Goal: Transaction & Acquisition: Purchase product/service

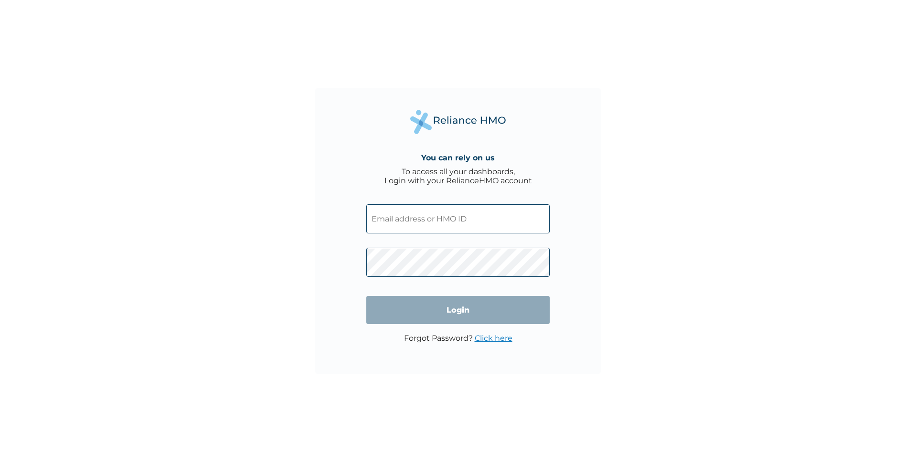
drag, startPoint x: 404, startPoint y: 232, endPoint x: 410, endPoint y: 240, distance: 10.3
click at [404, 232] on input "text" at bounding box center [457, 218] width 183 height 29
paste input "emekaokwuagwu+1+1@gmail.com"
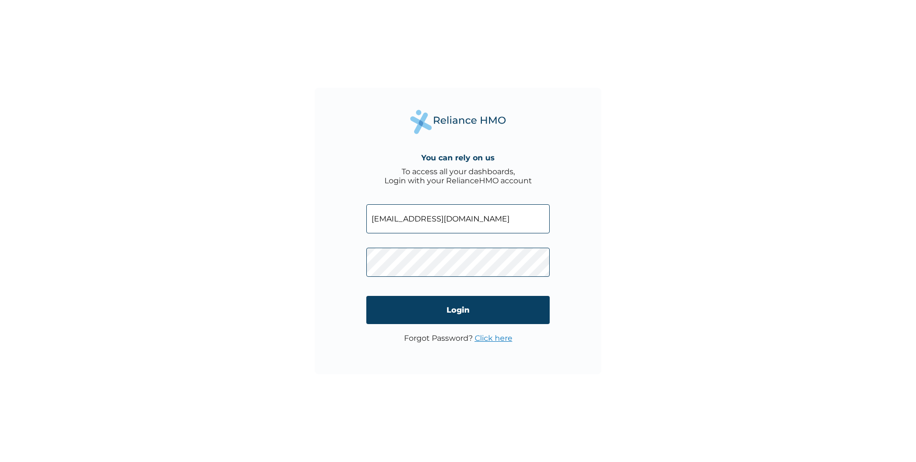
type input "emekaokwuagwu+1+1@gmail.com"
click at [385, 311] on input "Login" at bounding box center [457, 310] width 183 height 28
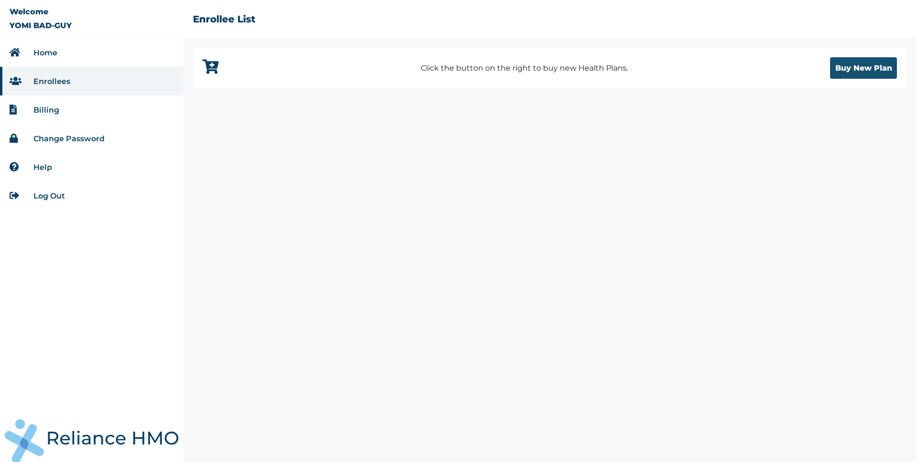
click at [855, 69] on button "Buy New Plan" at bounding box center [863, 67] width 67 height 21
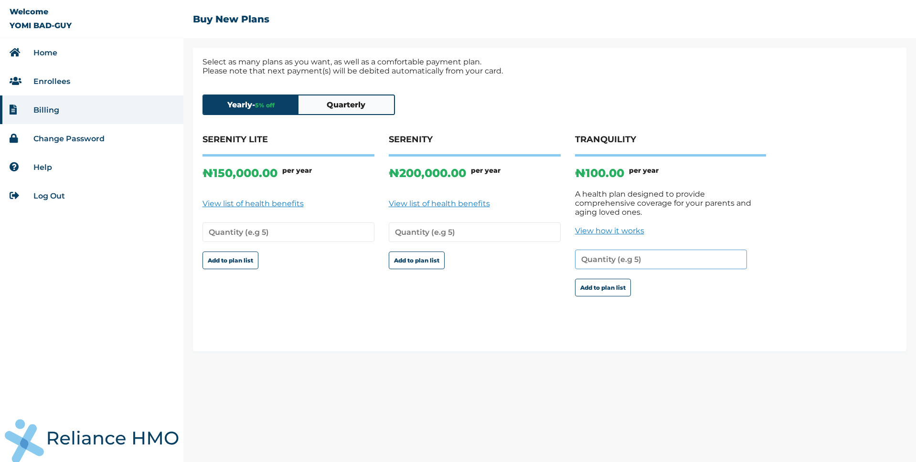
click at [655, 250] on input "number" at bounding box center [661, 260] width 172 height 20
type input "1"
click at [602, 279] on button "Add to plan list" at bounding box center [603, 288] width 56 height 18
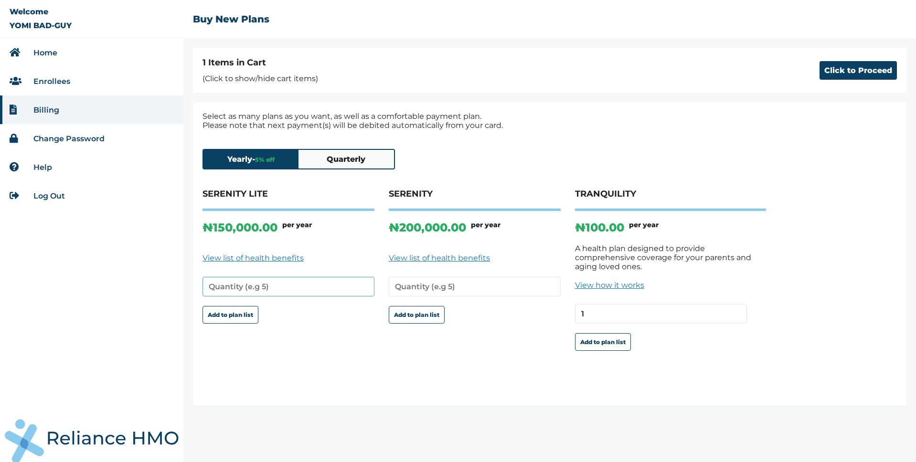
click at [266, 289] on input "number" at bounding box center [288, 287] width 172 height 20
type input "2"
click at [252, 316] on button "Add to plan list" at bounding box center [230, 315] width 56 height 18
click at [843, 75] on button "Click to Proceed" at bounding box center [857, 70] width 77 height 19
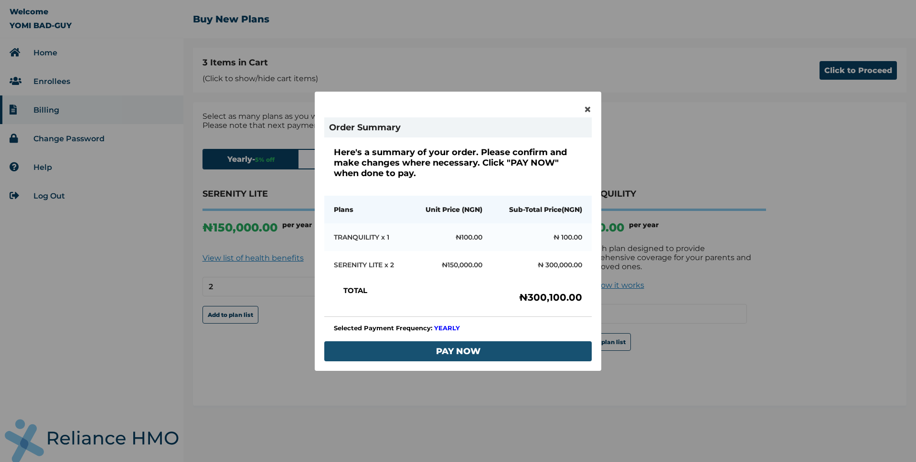
click at [455, 354] on button "PAY NOW" at bounding box center [457, 351] width 267 height 20
click at [455, 354] on div "× Order Summary Here's a summary of your order. Please confirm and make changes…" at bounding box center [549, 231] width 732 height 462
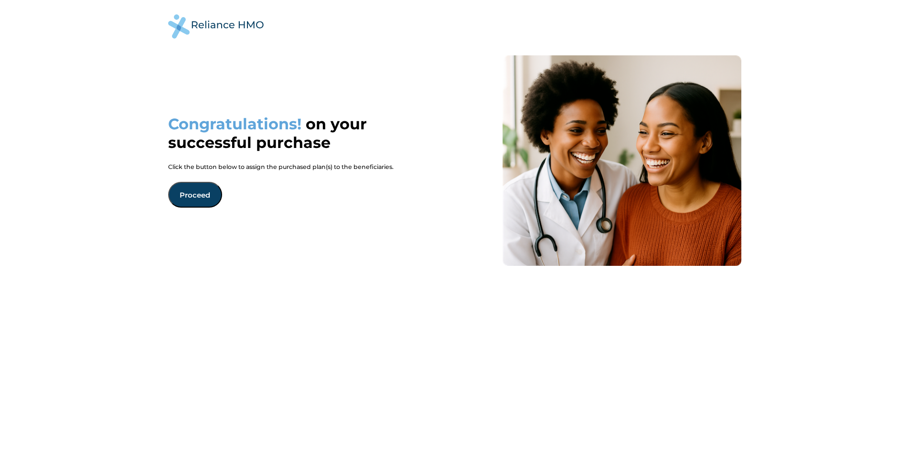
click at [205, 194] on button "Proceed" at bounding box center [195, 195] width 54 height 26
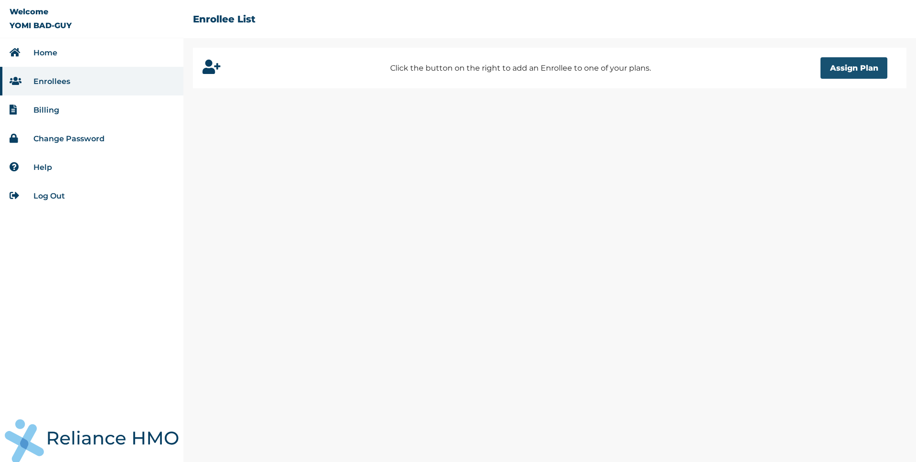
click at [880, 67] on button "Assign Plan" at bounding box center [853, 67] width 67 height 21
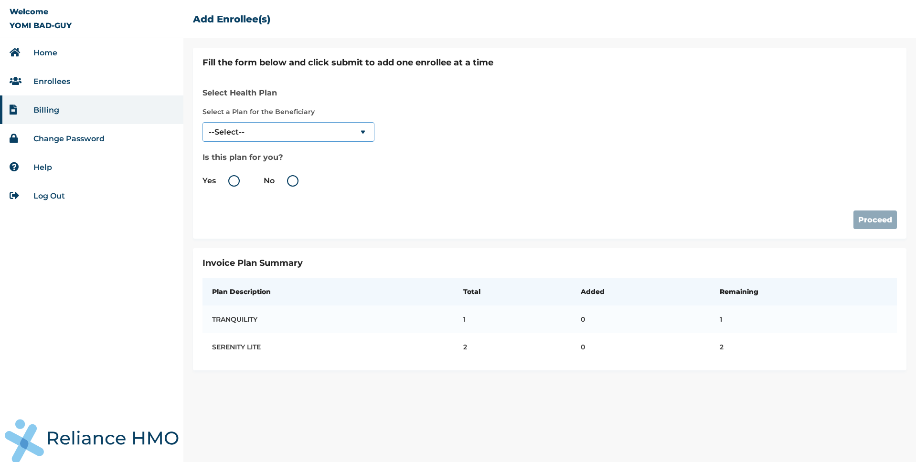
click at [353, 130] on select "--Select-- TRANQUILITY SERENITY LITE" at bounding box center [288, 132] width 172 height 20
select select "884"
click at [202, 122] on select "--Select-- TRANQUILITY SERENITY LITE" at bounding box center [288, 132] width 172 height 20
click at [291, 182] on label "No" at bounding box center [284, 180] width 40 height 11
click at [284, 182] on input "No" at bounding box center [276, 180] width 15 height 15
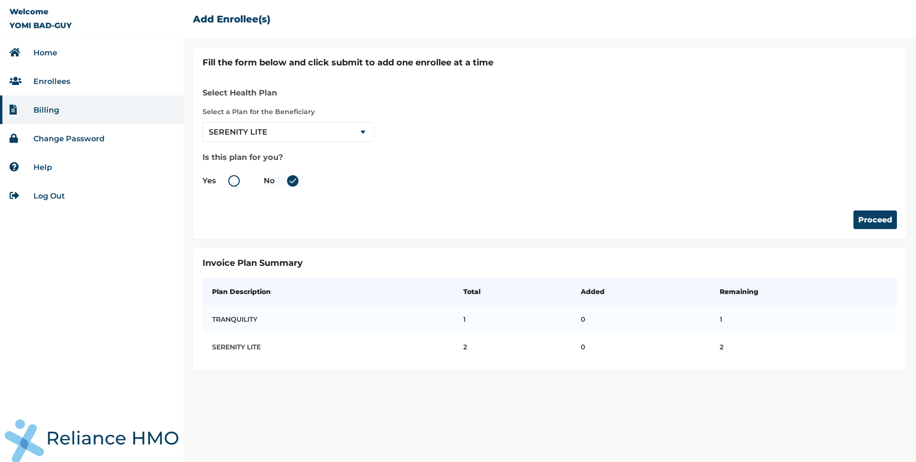
radio input "true"
click at [881, 220] on button "Proceed" at bounding box center [874, 220] width 43 height 19
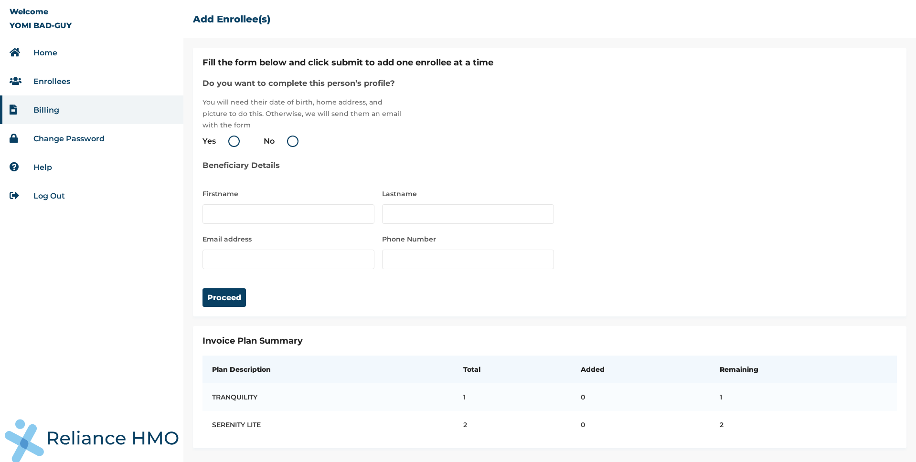
click at [231, 141] on label "Yes" at bounding box center [223, 141] width 42 height 11
click at [225, 141] on input "Yes" at bounding box center [217, 141] width 15 height 15
radio input "true"
click at [249, 215] on input "text" at bounding box center [288, 214] width 172 height 20
type input "Fred"
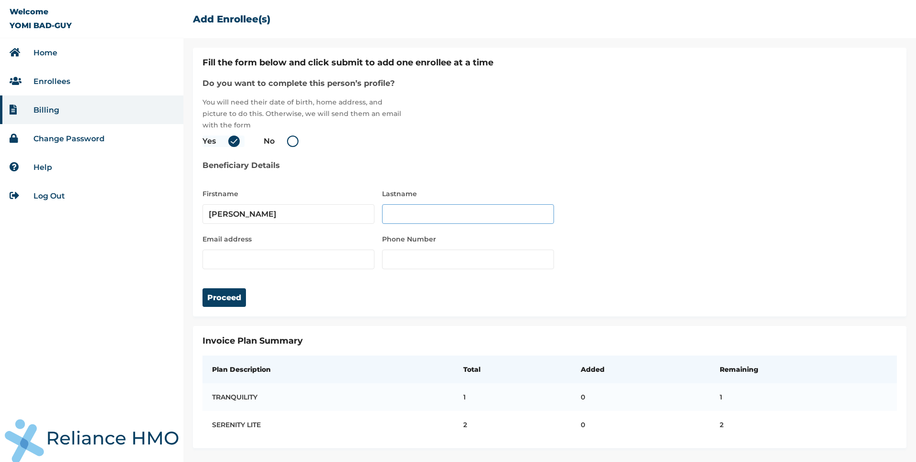
click at [435, 214] on input "text" at bounding box center [468, 214] width 172 height 20
type input "Backster"
click at [321, 262] on input "email" at bounding box center [288, 260] width 172 height 20
paste input "emekaokwuagwu+1+1@gmail.com"
click at [294, 258] on input "emekaokwuagwu+1+1@gmail.com" at bounding box center [288, 260] width 172 height 20
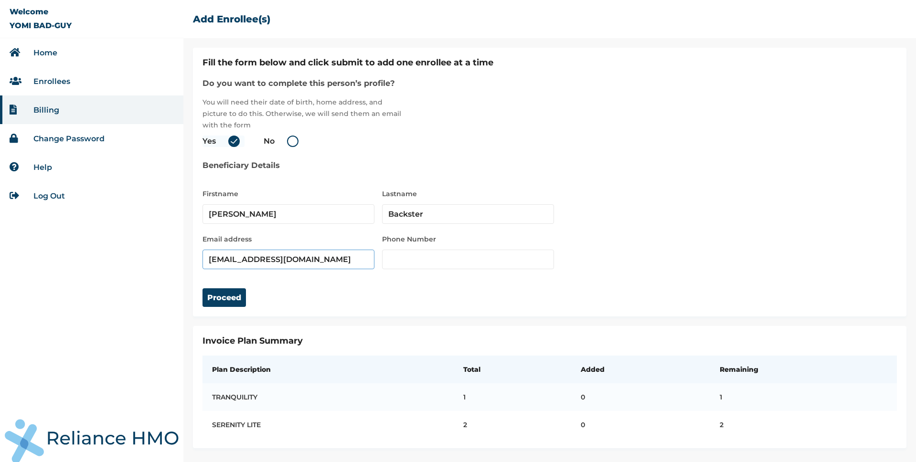
type input "emekaokwuagwu+1+5@gmail.com"
click at [414, 262] on input "number" at bounding box center [468, 260] width 172 height 20
type input "2"
click at [448, 263] on input "number" at bounding box center [468, 260] width 172 height 20
type input "09032547624"
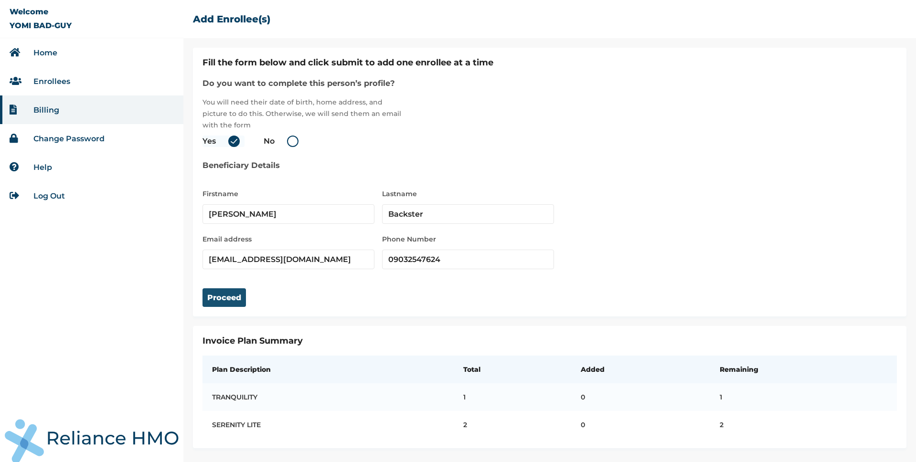
click at [238, 304] on button "Proceed" at bounding box center [223, 297] width 43 height 19
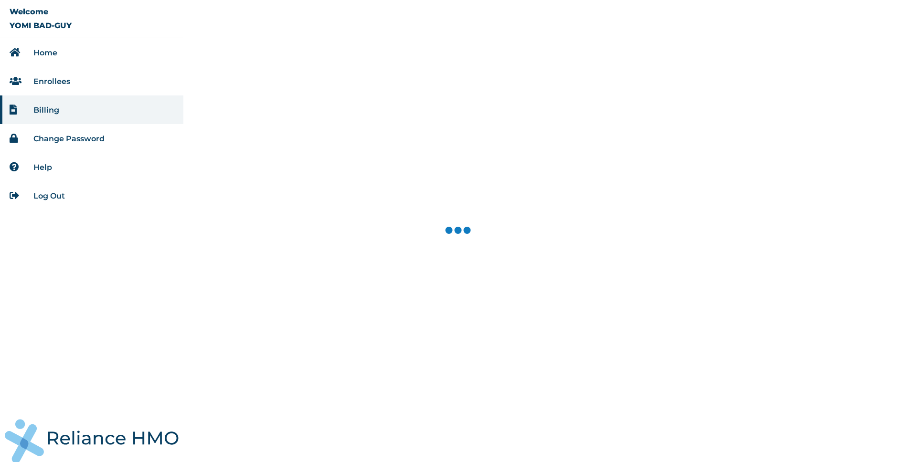
select select "884"
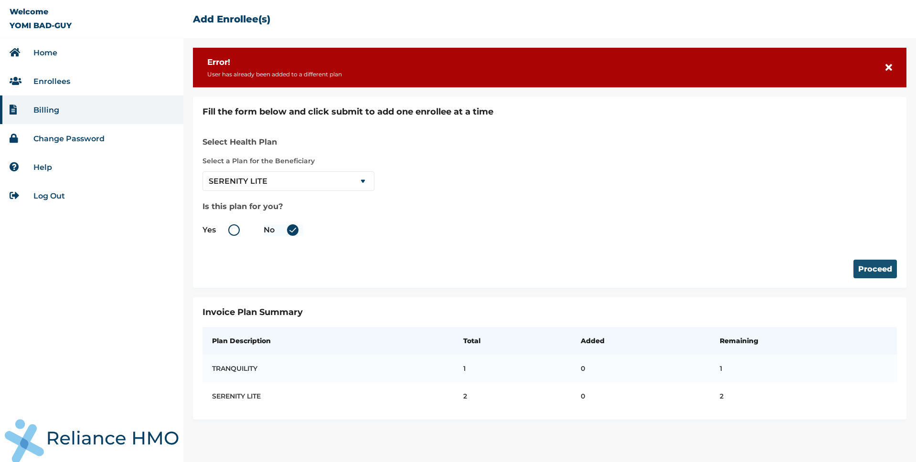
click at [874, 269] on button "Proceed" at bounding box center [874, 269] width 43 height 19
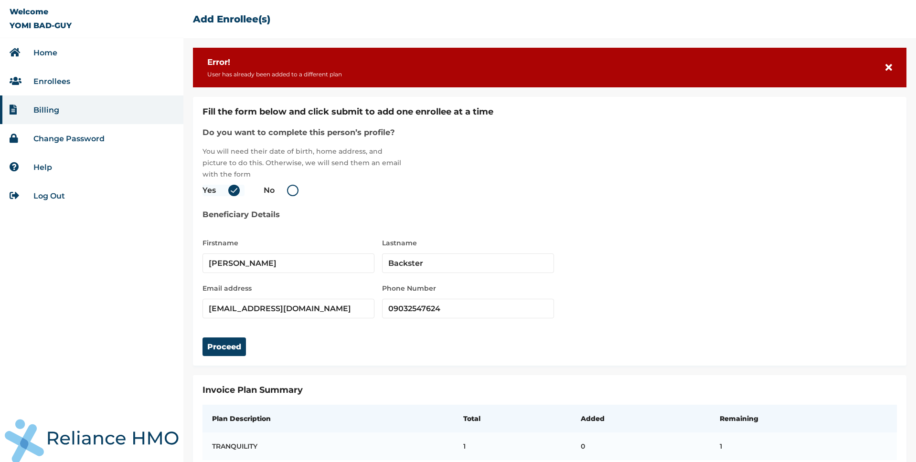
click at [885, 67] on icon at bounding box center [888, 68] width 7 height 10
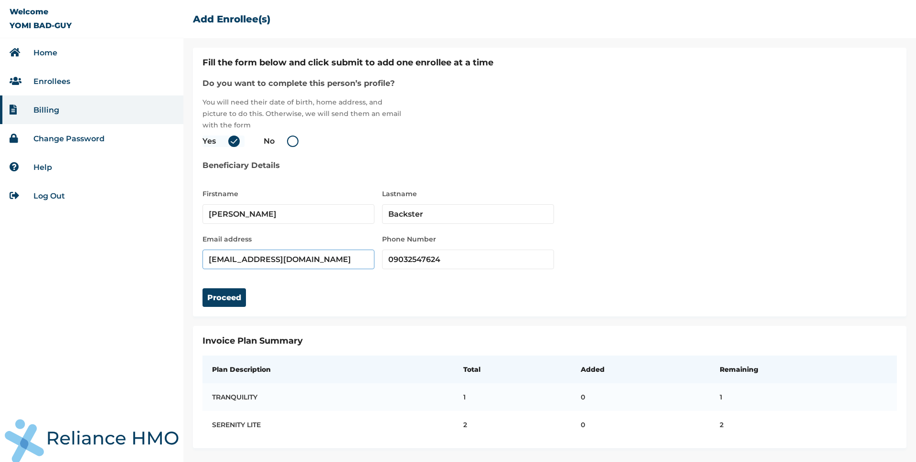
click at [286, 260] on input "emekaokwuagwu+1+5@gmail.com" at bounding box center [288, 260] width 172 height 20
type input "emekaokwuagwu+2+5@gmail.com"
drag, startPoint x: 229, startPoint y: 296, endPoint x: 236, endPoint y: 301, distance: 8.2
click at [229, 301] on button "Proceed" at bounding box center [223, 297] width 43 height 19
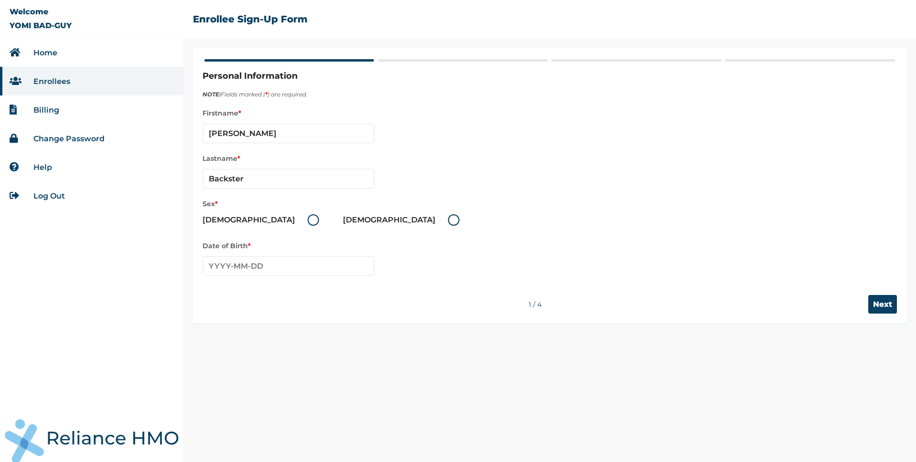
click at [241, 223] on label "Male" at bounding box center [262, 219] width 121 height 11
click at [294, 223] on input "Male" at bounding box center [301, 219] width 15 height 15
radio input "true"
click at [276, 265] on input "text" at bounding box center [288, 266] width 172 height 20
click at [219, 290] on th "2020-2029" at bounding box center [288, 285] width 147 height 13
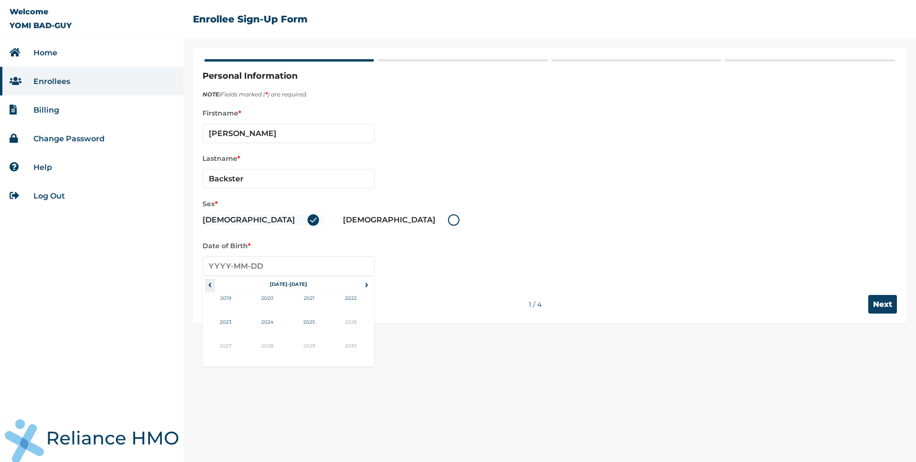
click at [211, 286] on span "‹" at bounding box center [210, 284] width 10 height 11
click at [362, 287] on span "›" at bounding box center [366, 284] width 11 height 11
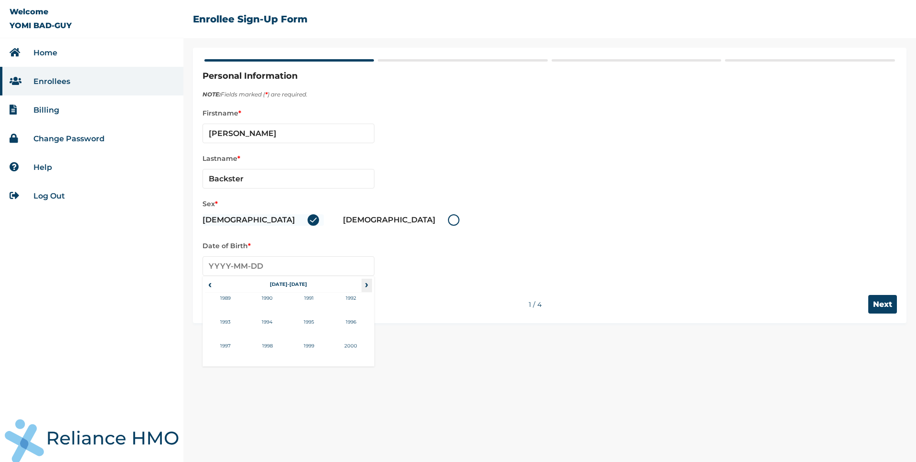
click at [362, 287] on span "›" at bounding box center [366, 284] width 11 height 11
click at [273, 299] on td "2000" at bounding box center [267, 305] width 42 height 24
click at [349, 347] on td "Dec" at bounding box center [351, 352] width 42 height 24
click at [245, 355] on td "18" at bounding box center [241, 352] width 24 height 13
type input "2000-12-18"
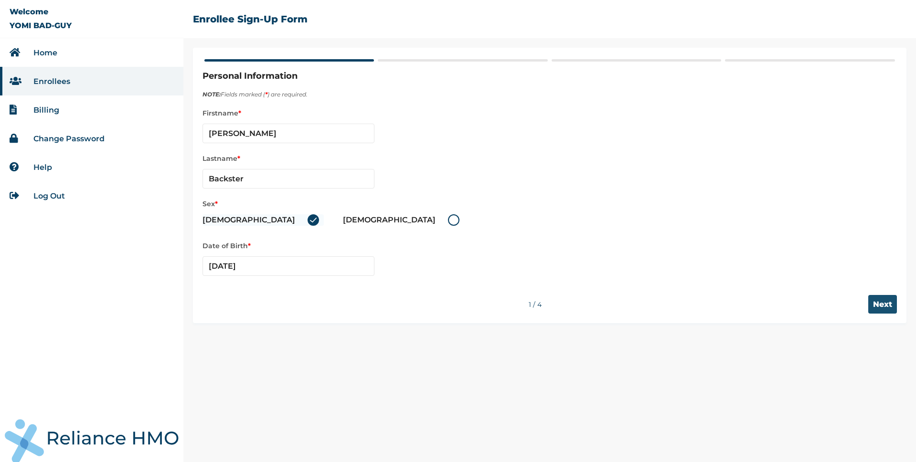
click at [879, 305] on input "Next" at bounding box center [882, 304] width 29 height 19
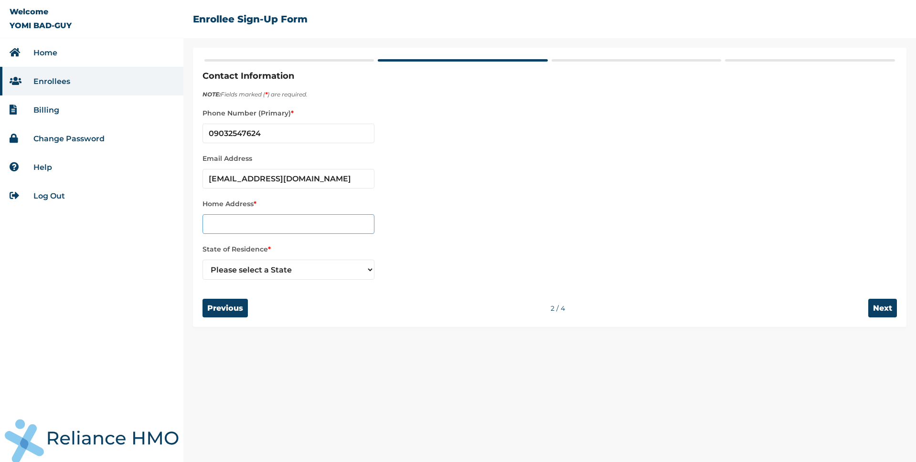
click at [286, 224] on input "text" at bounding box center [288, 224] width 172 height 20
type input "Some address"
click at [352, 272] on select "Please select a State Abia Anambra Benue Kebbi Lagos Yobe" at bounding box center [288, 270] width 172 height 20
select select "25"
click at [202, 260] on select "Please select a State Abia Anambra Benue Kebbi Lagos Yobe" at bounding box center [288, 270] width 172 height 20
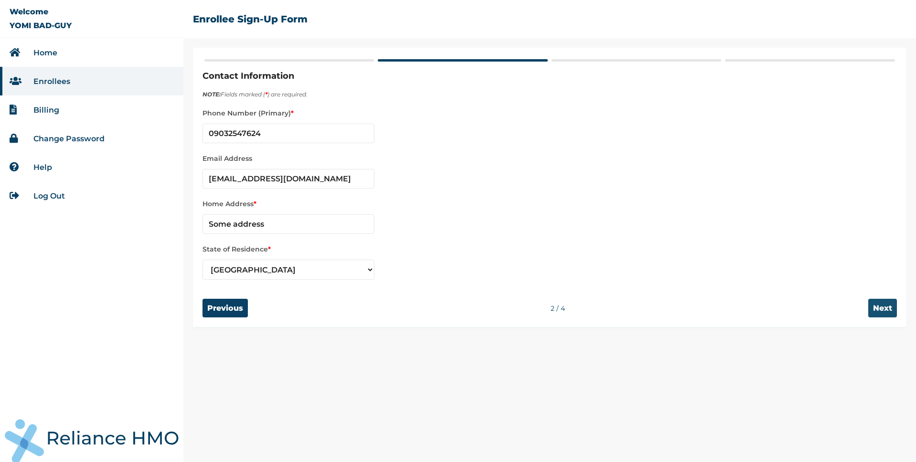
click at [884, 312] on input "Next" at bounding box center [882, 308] width 29 height 19
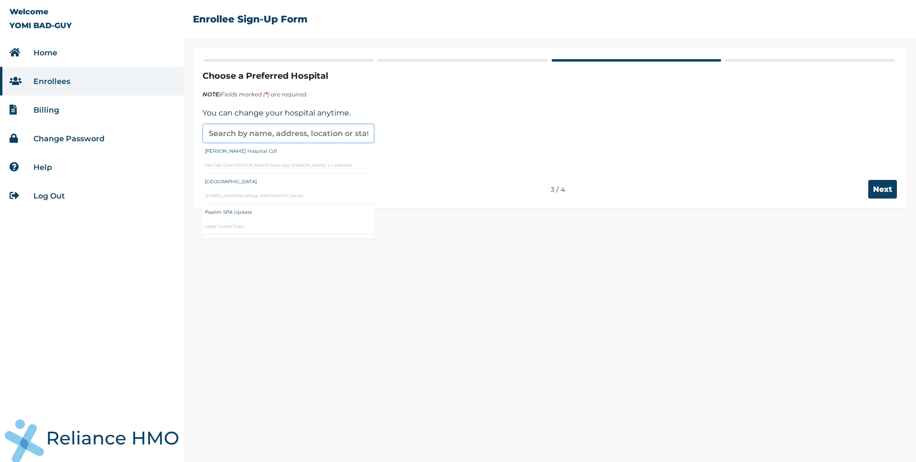
click at [291, 136] on input "text" at bounding box center [288, 134] width 172 height 20
type input "Barnes Hospital Cdl"
click at [878, 192] on input "Next" at bounding box center [882, 189] width 29 height 19
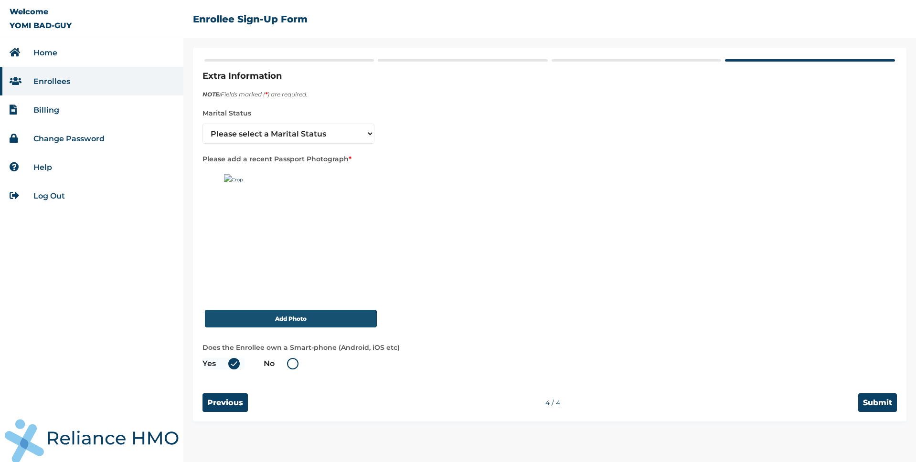
click at [297, 321] on button "Add Photo" at bounding box center [291, 319] width 172 height 18
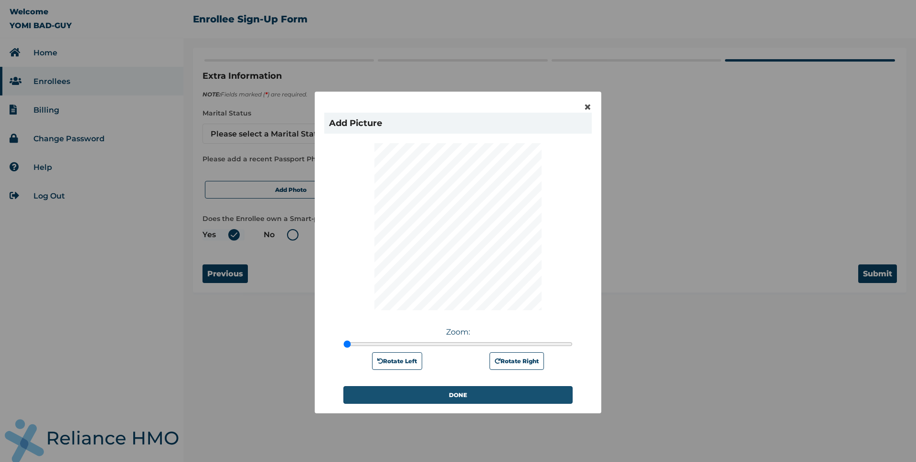
click at [473, 394] on button "DONE" at bounding box center [457, 395] width 229 height 18
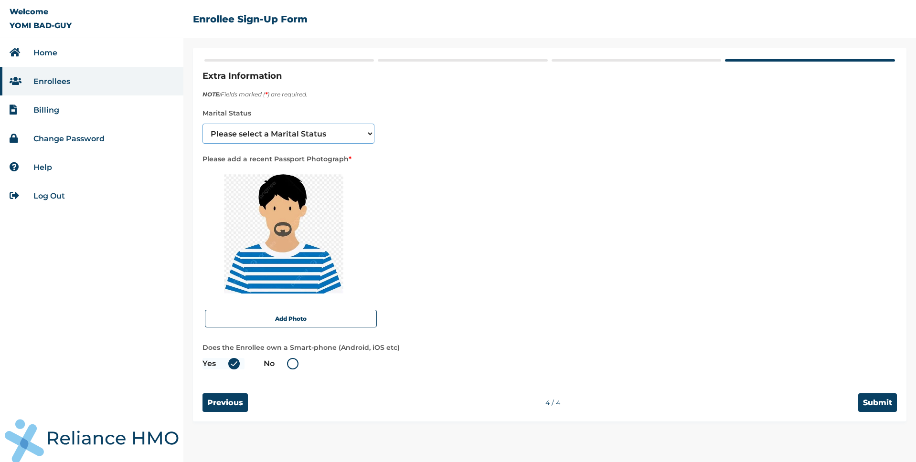
click at [347, 138] on select "Please select a Marital Status Single Married Divorced Widow/Widower" at bounding box center [288, 134] width 172 height 20
select select "1"
click at [202, 124] on select "Please select a Marital Status Single Married Divorced Widow/Widower" at bounding box center [288, 134] width 172 height 20
click at [880, 405] on input "Submit" at bounding box center [877, 402] width 39 height 19
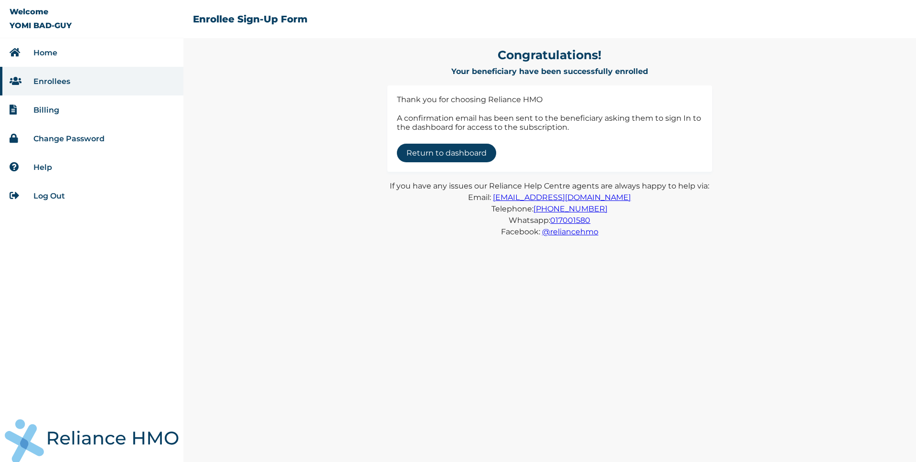
click at [461, 151] on link "Return to dashboard" at bounding box center [446, 153] width 99 height 19
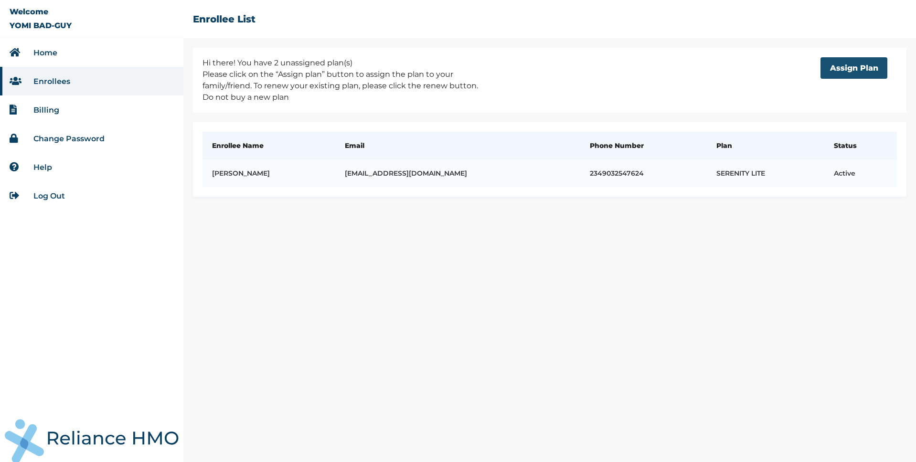
click at [850, 73] on button "Assign Plan" at bounding box center [853, 67] width 67 height 21
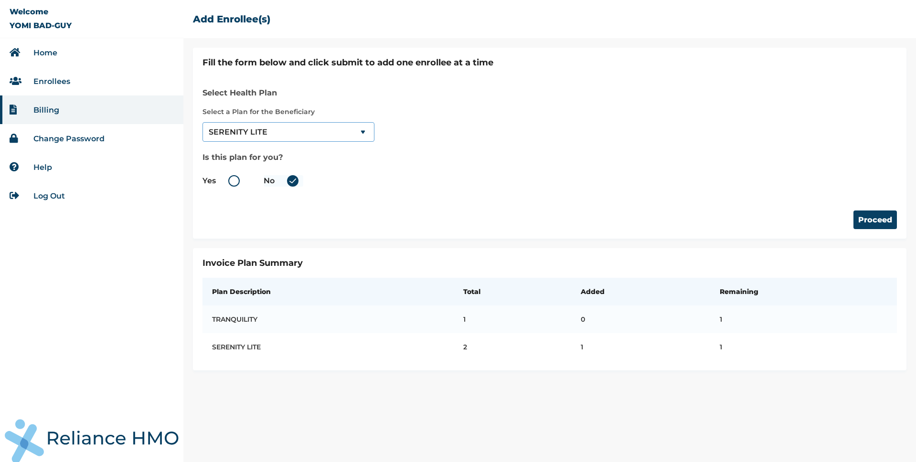
click at [347, 131] on select "--Select-- TRANQUILITY SERENITY LITE" at bounding box center [288, 132] width 172 height 20
select select "1063"
click at [202, 122] on select "--Select-- TRANQUILITY SERENITY LITE" at bounding box center [288, 132] width 172 height 20
click at [65, 202] on li "Log Out" at bounding box center [91, 195] width 183 height 29
click at [64, 196] on link "Log Out" at bounding box center [49, 195] width 32 height 9
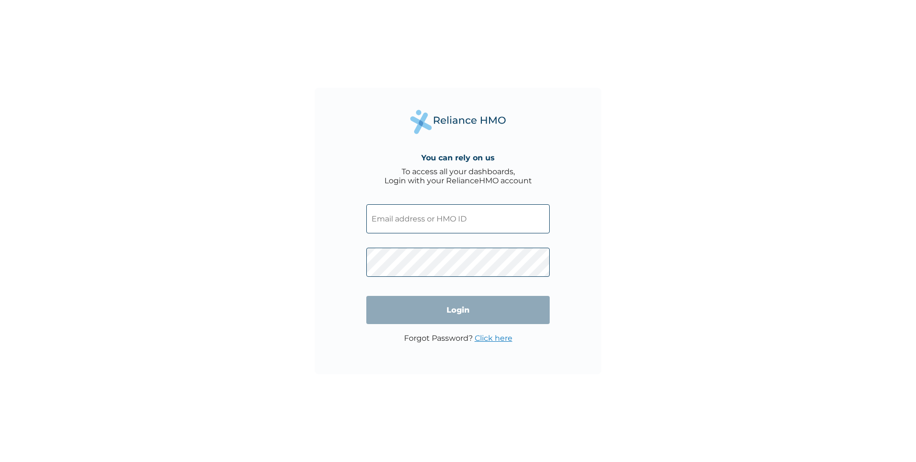
click at [449, 216] on input "text" at bounding box center [457, 218] width 183 height 29
paste input "RET/10194/A"
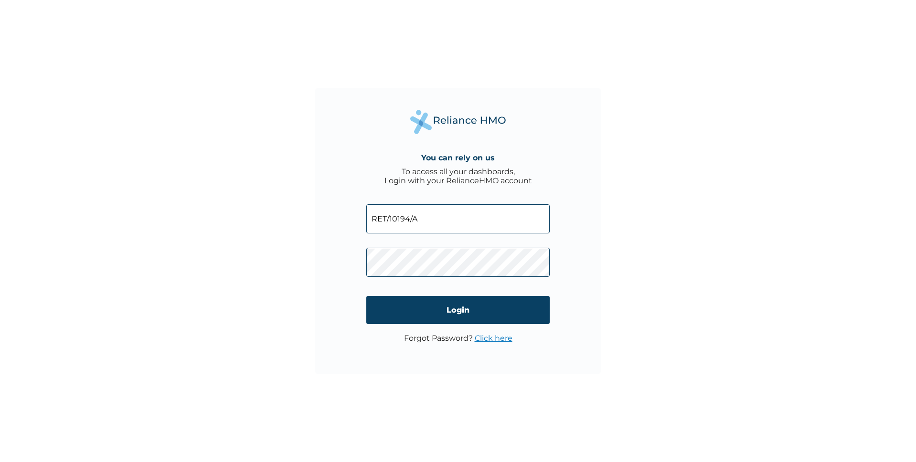
type input "RET/10194/A"
click at [391, 316] on input "Login" at bounding box center [457, 310] width 183 height 28
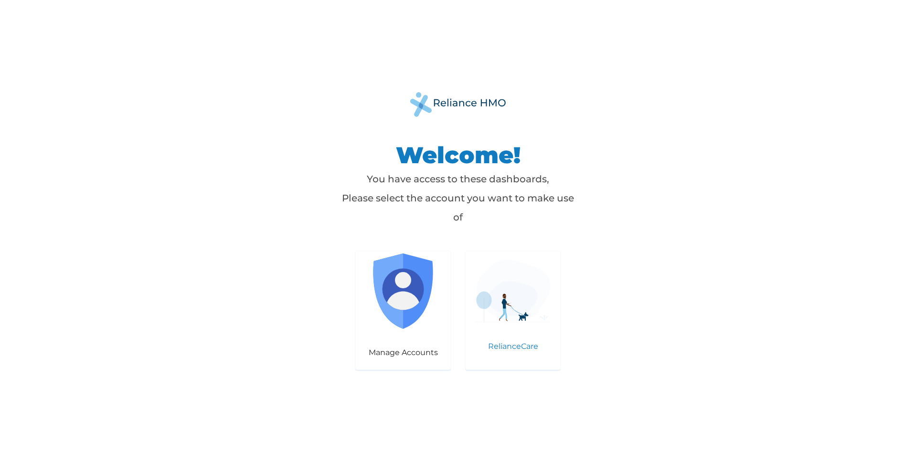
click at [525, 329] on div "RelianceCare" at bounding box center [512, 310] width 95 height 119
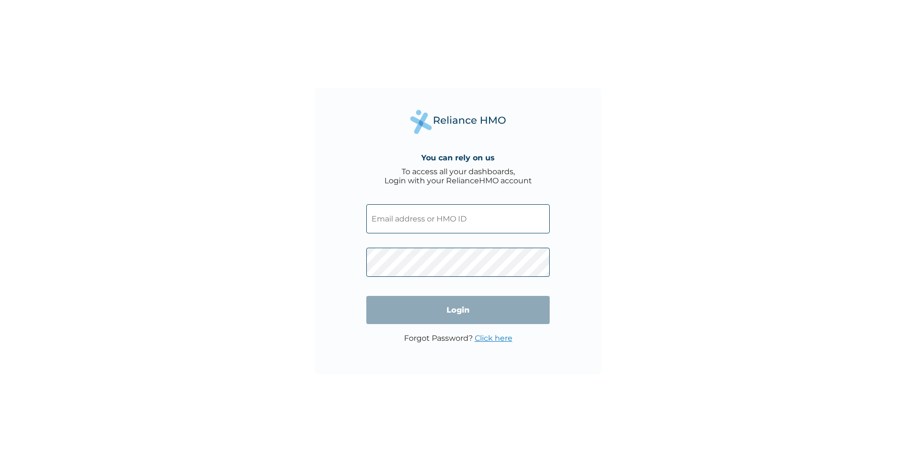
drag, startPoint x: 478, startPoint y: 216, endPoint x: 474, endPoint y: 223, distance: 7.5
click at [476, 220] on input "text" at bounding box center [457, 218] width 183 height 29
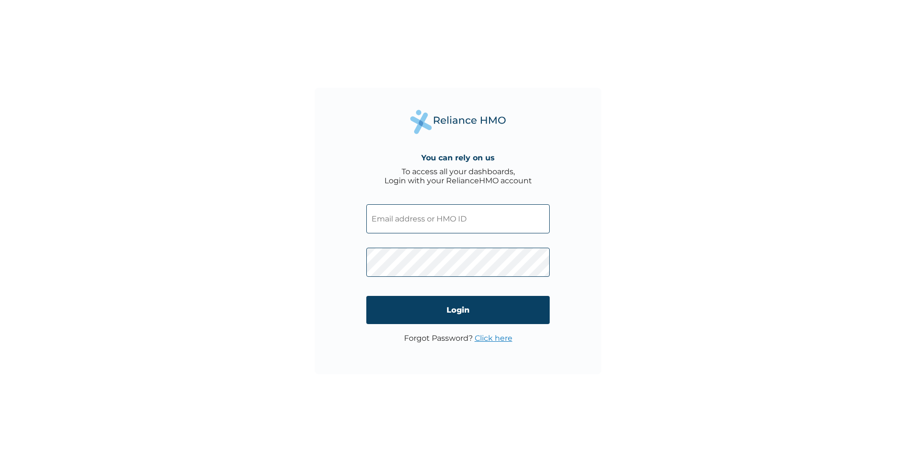
click at [455, 214] on input "text" at bounding box center [457, 218] width 183 height 29
paste input "RET/10194/A"
type input "RET/10194/A"
click at [400, 315] on input "Login" at bounding box center [457, 310] width 183 height 28
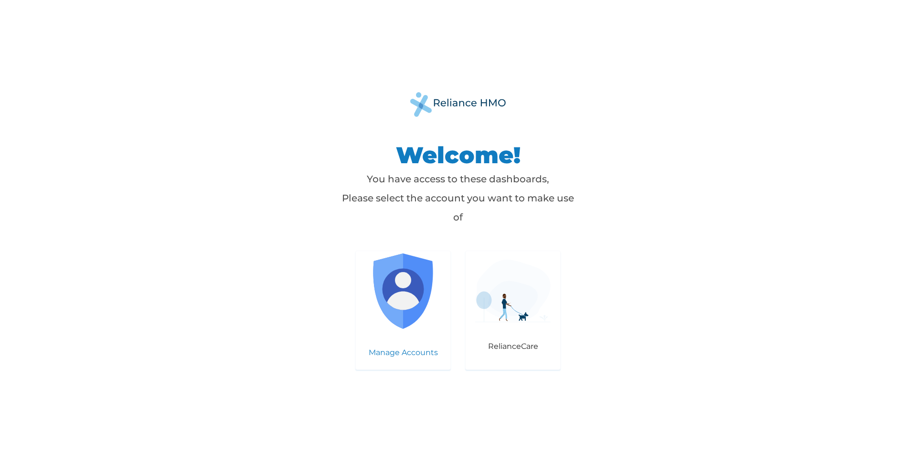
click at [432, 308] on img at bounding box center [402, 291] width 75 height 75
